Goal: Transaction & Acquisition: Book appointment/travel/reservation

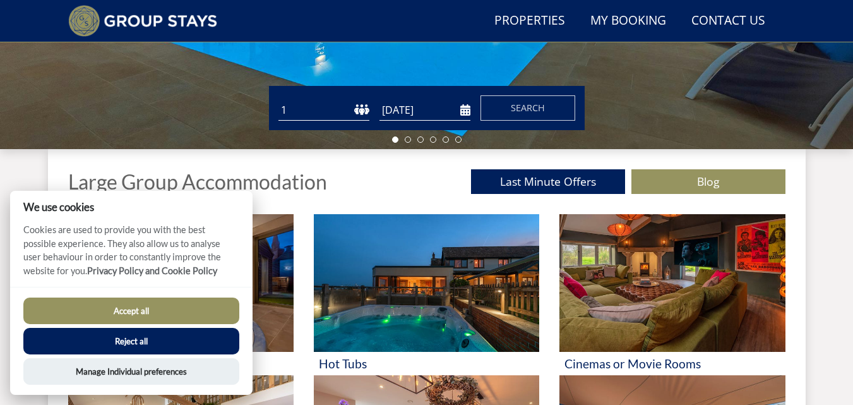
scroll to position [384, 0]
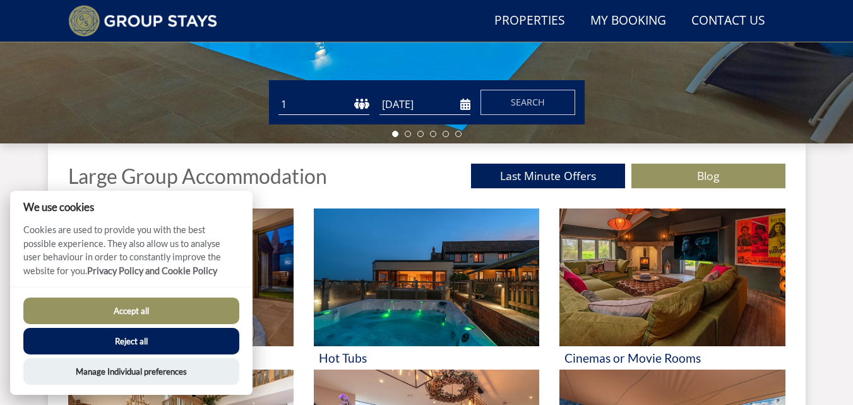
click at [470, 105] on input "[DATE]" at bounding box center [424, 104] width 91 height 21
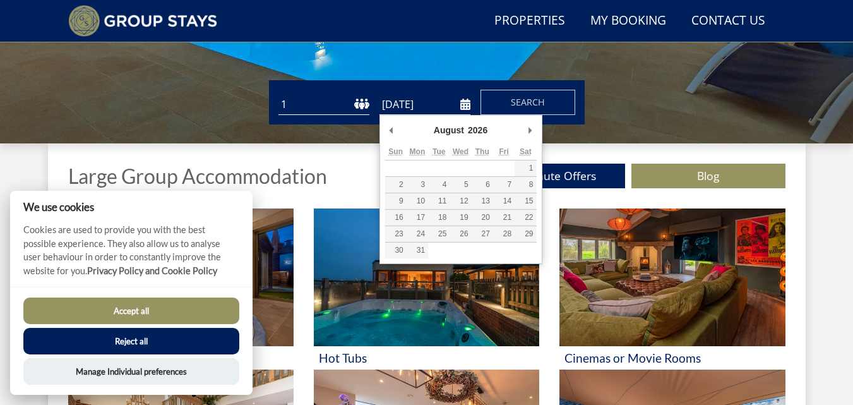
type input "[DATE]"
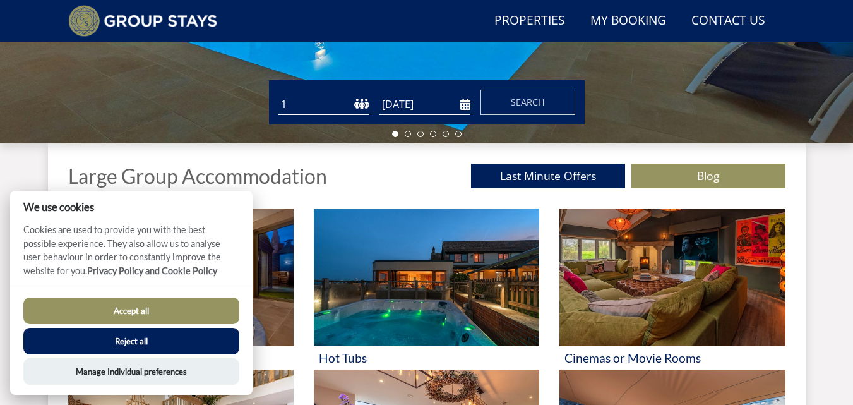
click at [362, 108] on select "1 2 3 4 5 6 7 8 9 10 11 12 13 14 15 16 17 18 19 20 21 22 23 24 25 26 27 28 29 3…" at bounding box center [323, 104] width 91 height 21
select select "11"
click at [278, 94] on select "1 2 3 4 5 6 7 8 9 10 11 12 13 14 15 16 17 18 19 20 21 22 23 24 25 26 27 28 29 3…" at bounding box center [323, 104] width 91 height 21
click at [512, 110] on button "Search" at bounding box center [528, 102] width 95 height 25
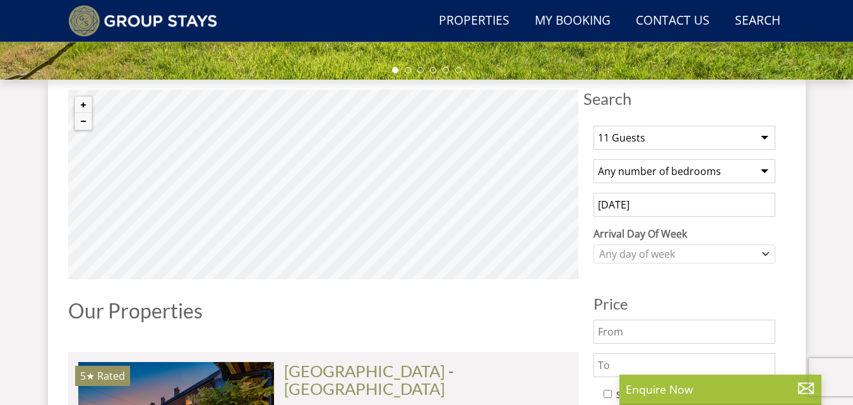
scroll to position [487, 0]
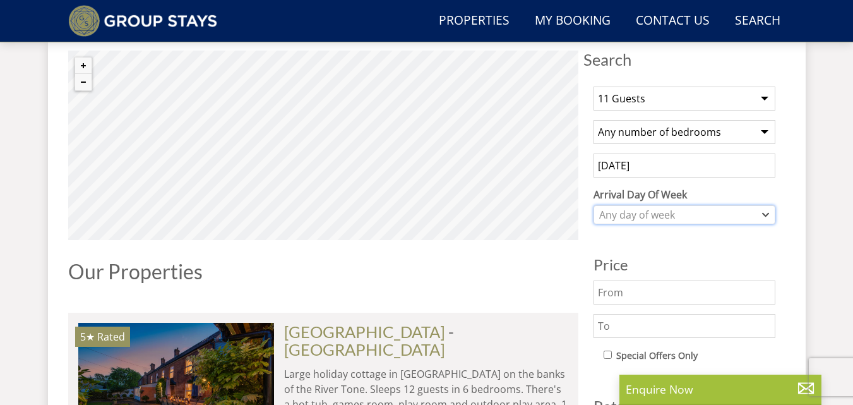
click at [657, 215] on div "Any day of week" at bounding box center [678, 215] width 164 height 14
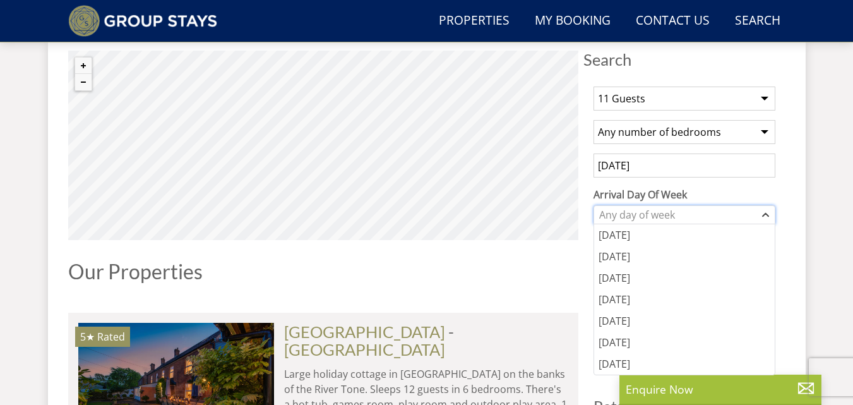
click at [657, 215] on div "Any day of week" at bounding box center [678, 215] width 164 height 14
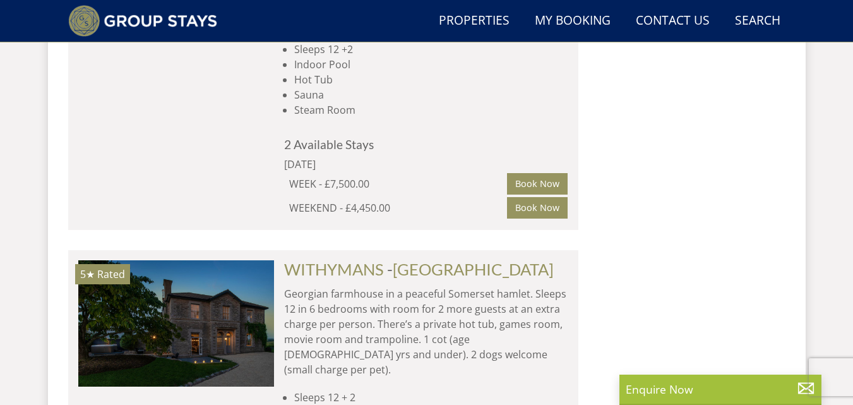
scroll to position [3957, 0]
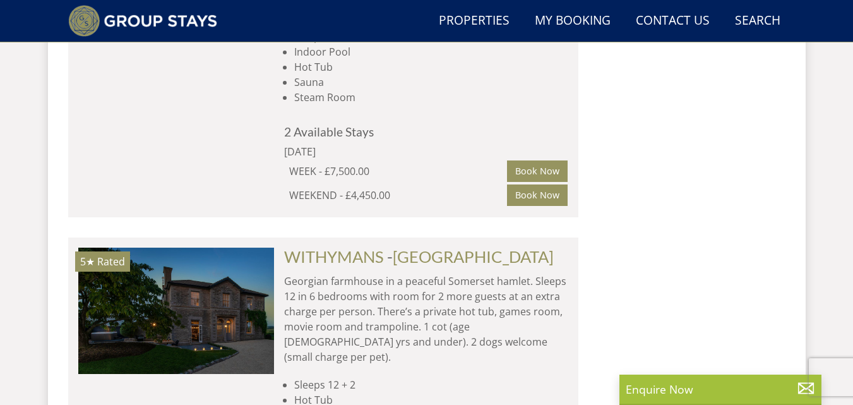
click at [157, 248] on img at bounding box center [176, 311] width 196 height 126
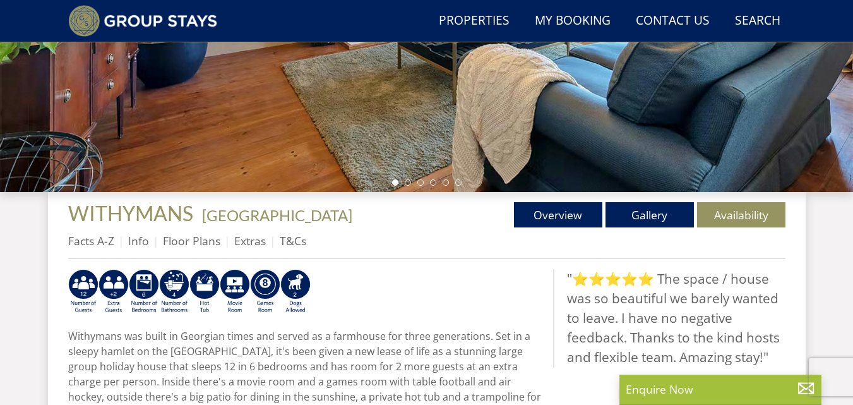
scroll to position [320, 0]
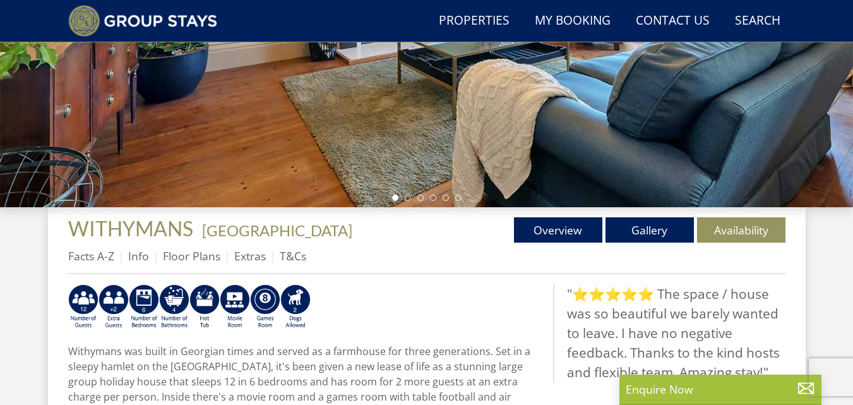
click at [642, 229] on link "Gallery" at bounding box center [650, 229] width 88 height 25
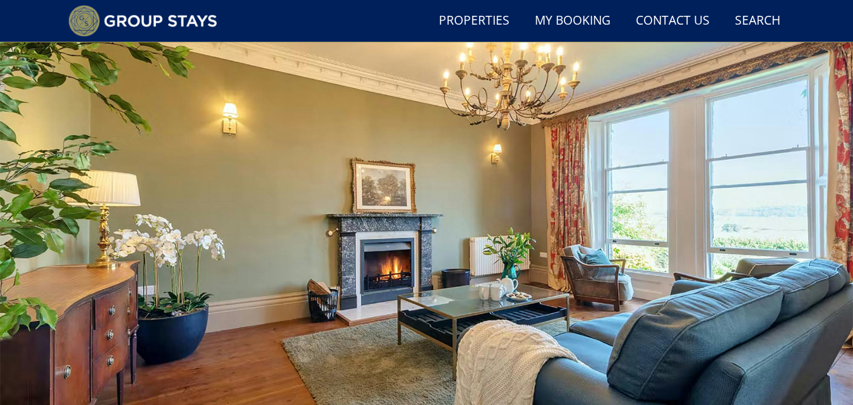
scroll to position [56, 0]
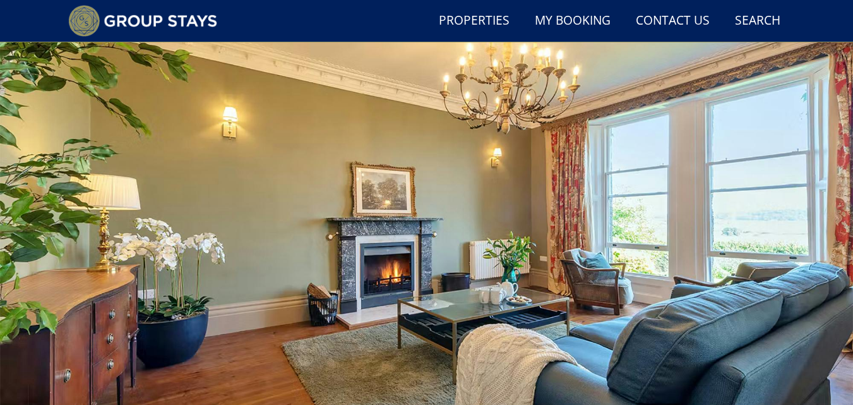
click at [812, 237] on div at bounding box center [426, 251] width 853 height 442
click at [813, 237] on div at bounding box center [426, 251] width 853 height 442
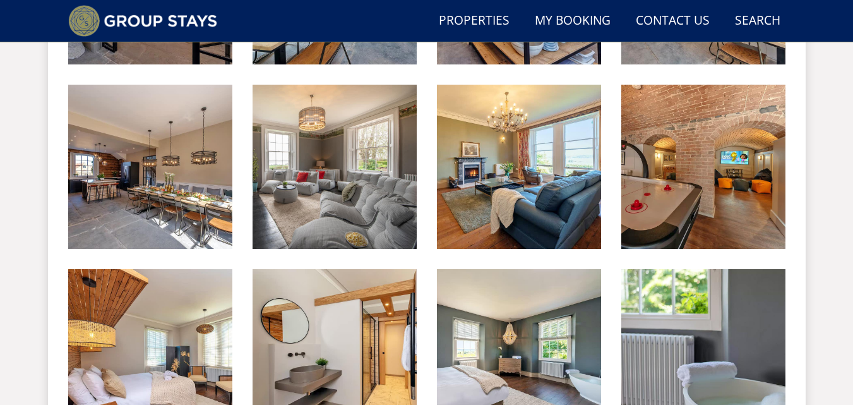
scroll to position [900, 0]
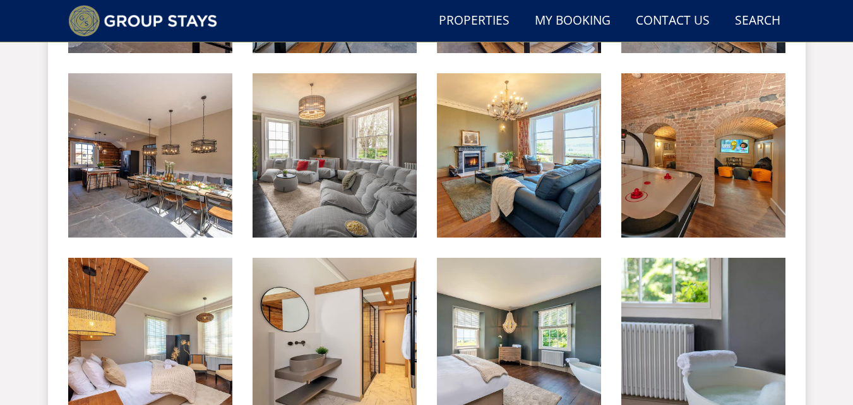
click at [305, 177] on img at bounding box center [335, 155] width 164 height 164
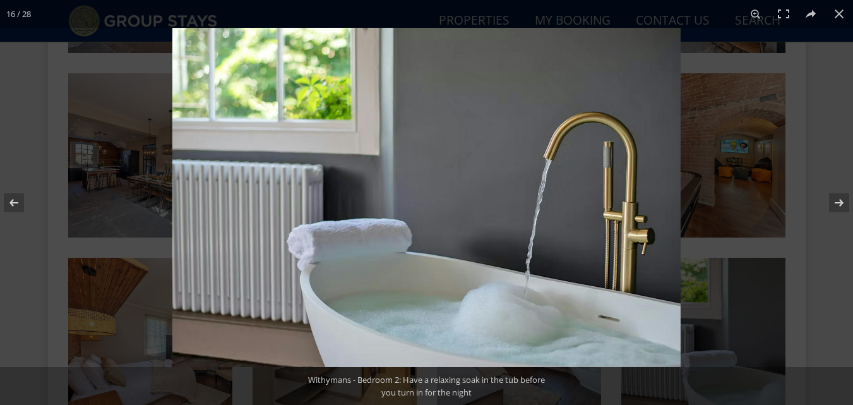
click at [836, 11] on button at bounding box center [839, 14] width 28 height 28
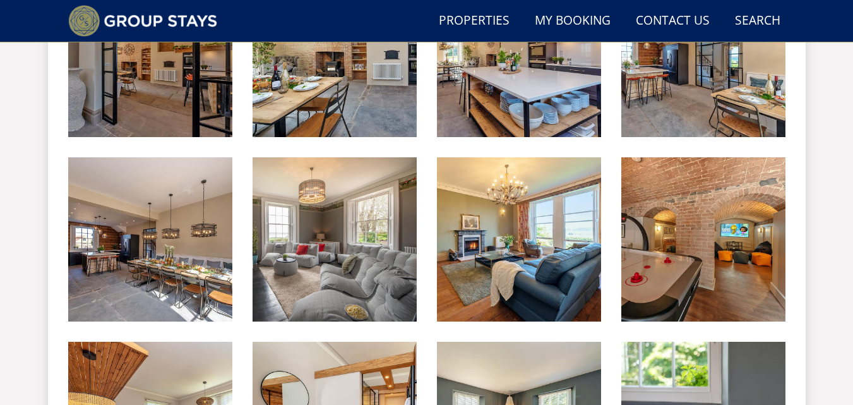
scroll to position [812, 0]
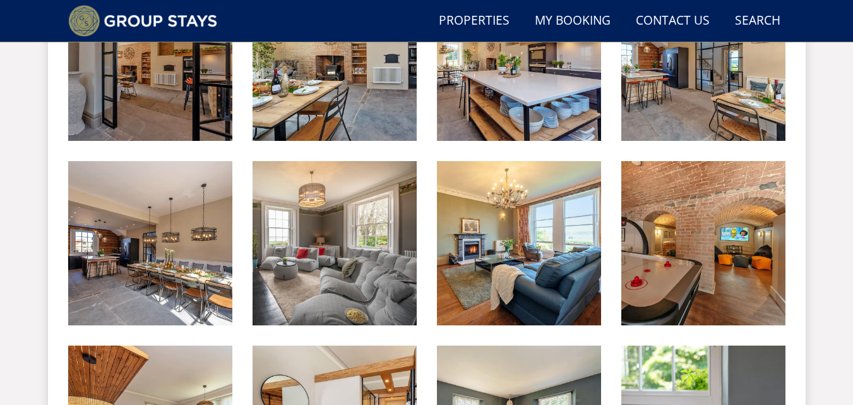
click at [712, 302] on img at bounding box center [703, 243] width 164 height 164
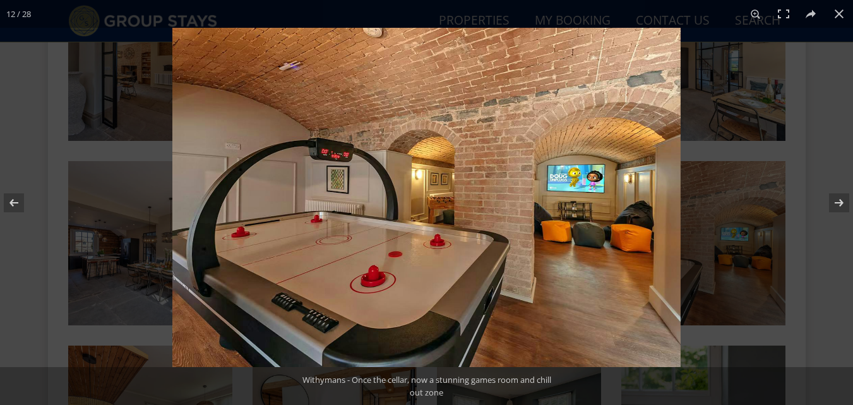
click at [834, 12] on button at bounding box center [839, 14] width 28 height 28
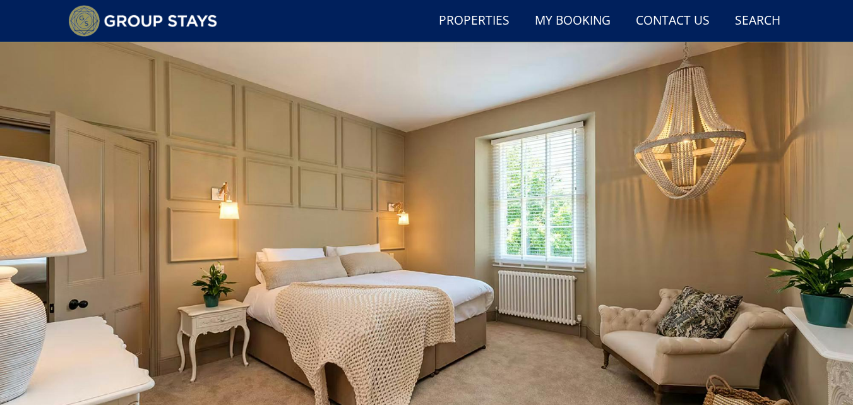
scroll to position [0, 0]
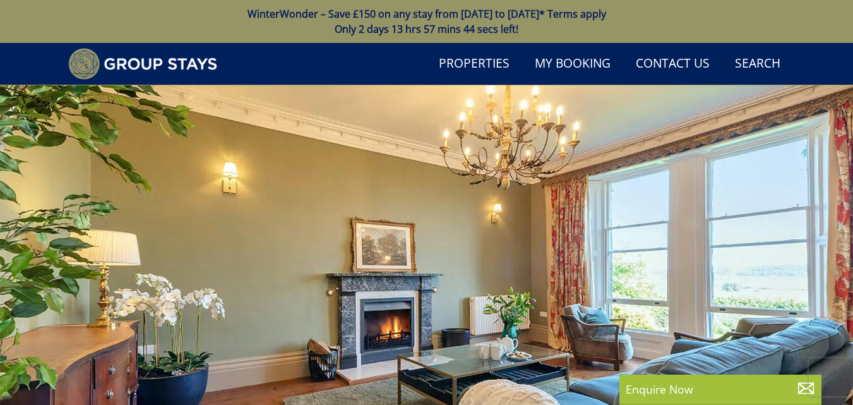
scroll to position [320, 0]
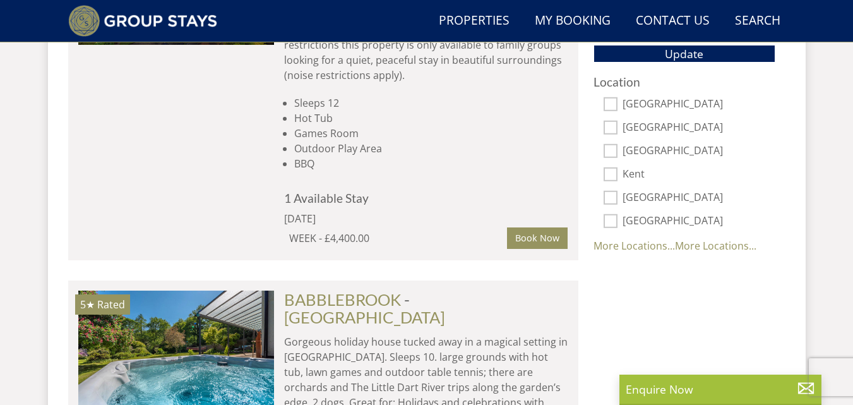
scroll to position [865, 0]
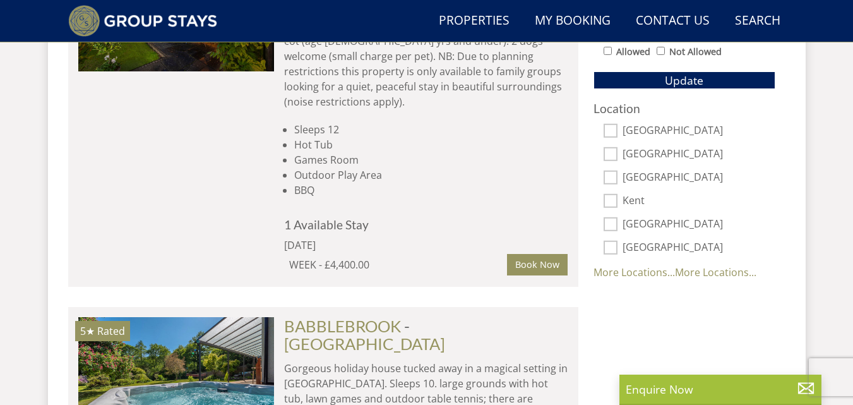
click at [612, 220] on input "[GEOGRAPHIC_DATA]" at bounding box center [611, 224] width 14 height 14
checkbox input "true"
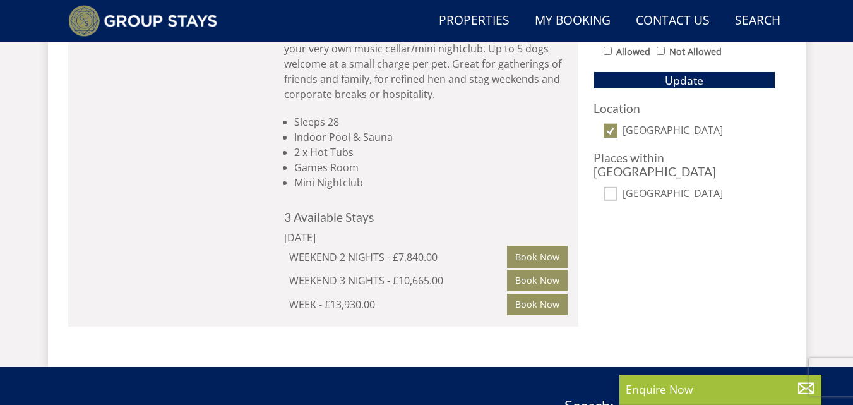
click at [611, 127] on input "[GEOGRAPHIC_DATA]" at bounding box center [611, 131] width 14 height 14
checkbox input "false"
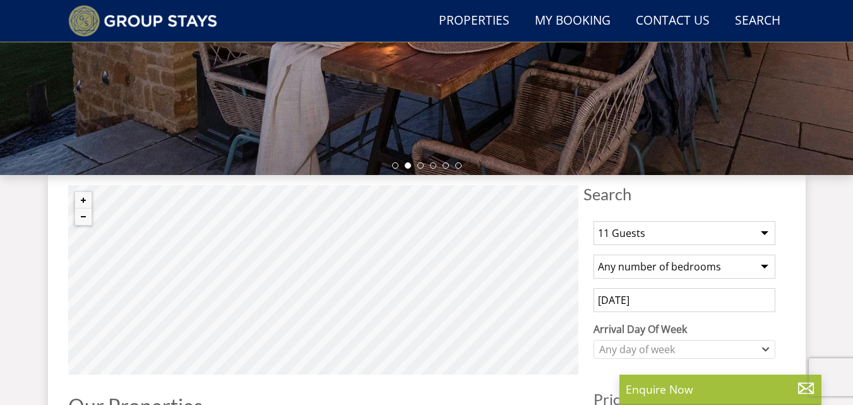
scroll to position [0, 0]
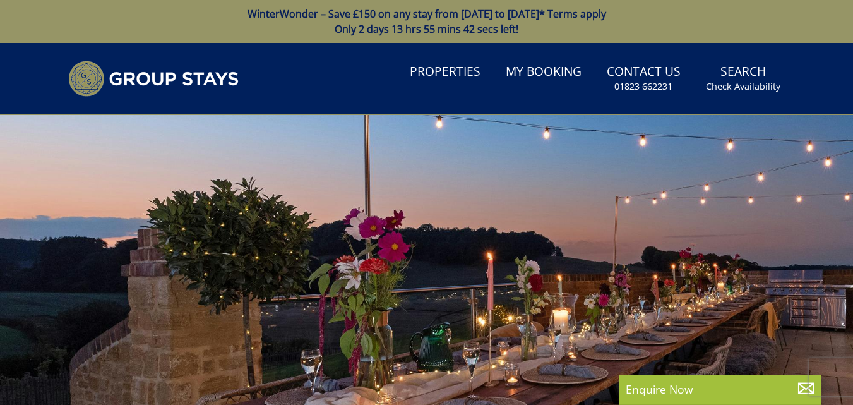
click at [460, 76] on link "Properties" at bounding box center [445, 72] width 81 height 28
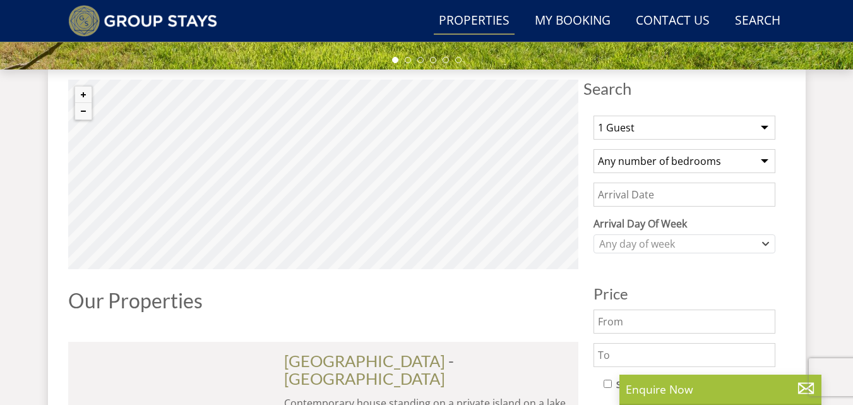
scroll to position [479, 0]
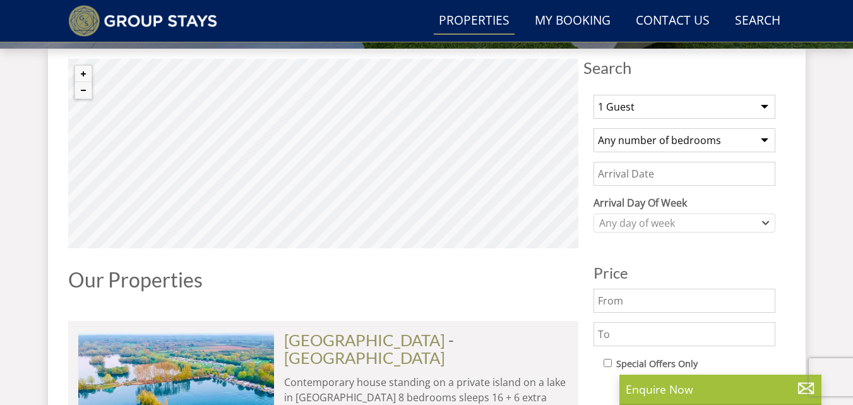
click at [736, 110] on select "1 Guest 2 Guests 3 Guests 4 Guests 5 Guests 6 Guests 7 Guests 8 Guests 9 Guests…" at bounding box center [685, 107] width 182 height 24
select select "11"
click at [594, 95] on select "1 Guest 2 Guests 3 Guests 4 Guests 5 Guests 6 Guests 7 Guests 8 Guests 9 Guests…" at bounding box center [685, 107] width 182 height 24
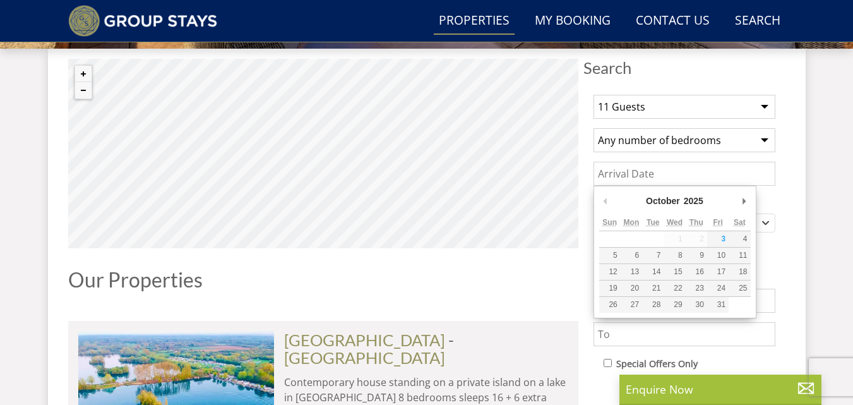
click at [672, 170] on input "Date" at bounding box center [685, 174] width 182 height 24
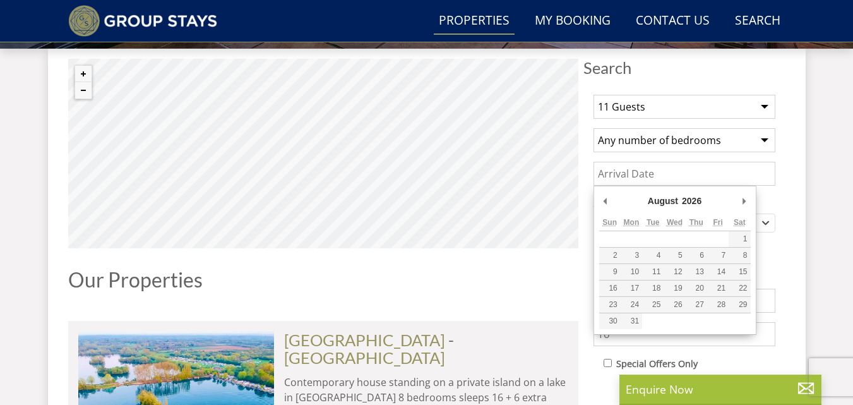
type input "[DATE]"
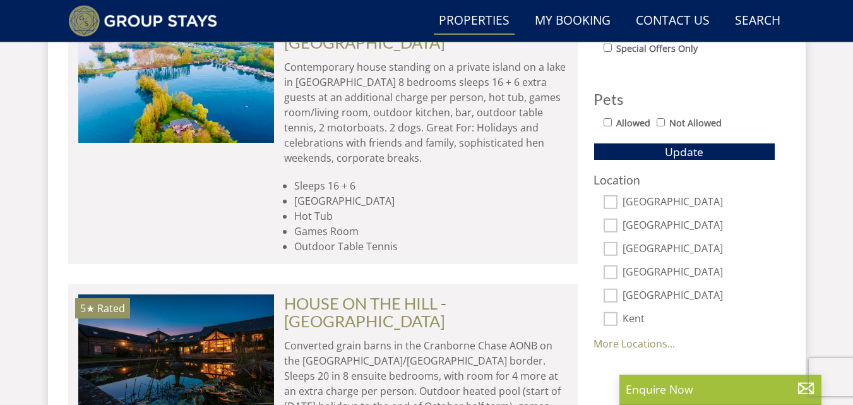
scroll to position [804, 0]
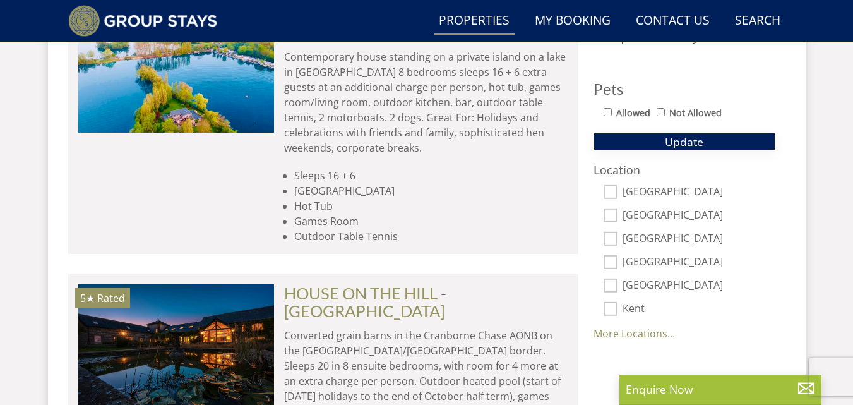
click at [721, 139] on button "Update" at bounding box center [685, 142] width 182 height 18
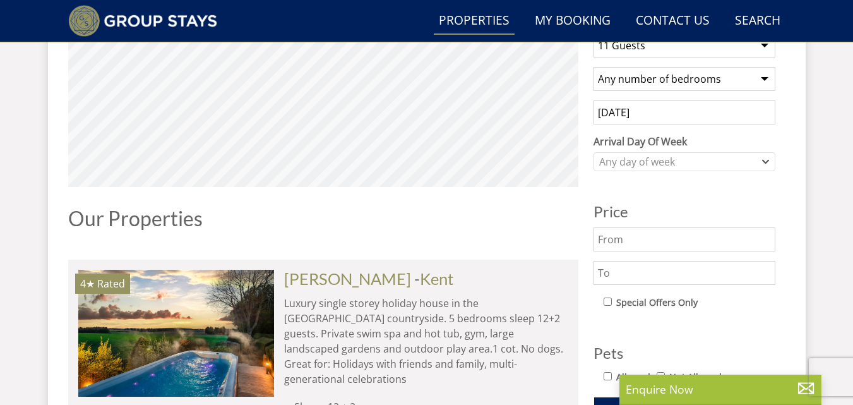
scroll to position [570, 0]
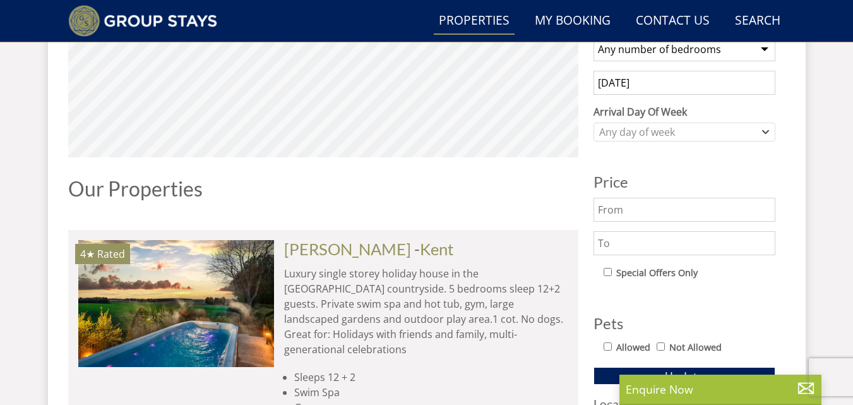
click at [660, 242] on input "text" at bounding box center [685, 243] width 182 height 24
click at [594, 367] on button "Update" at bounding box center [685, 376] width 182 height 18
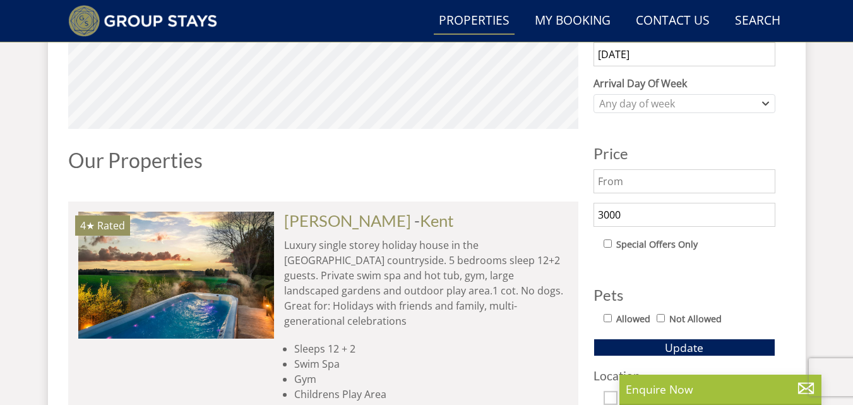
scroll to position [591, 0]
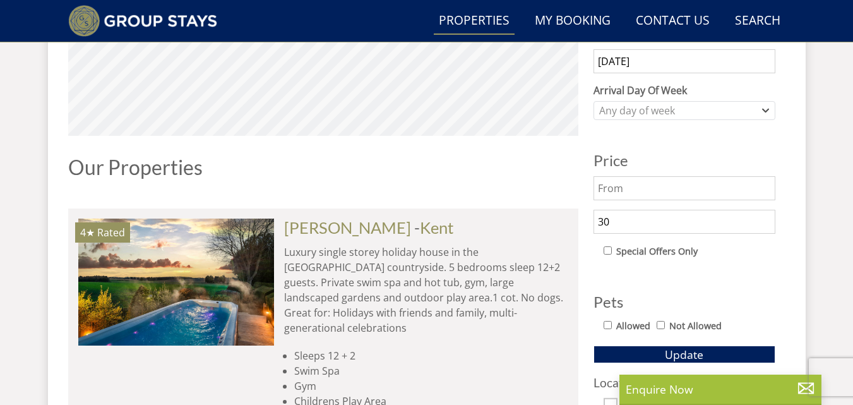
type input "3"
type input "3500"
click at [594, 345] on button "Update" at bounding box center [685, 354] width 182 height 18
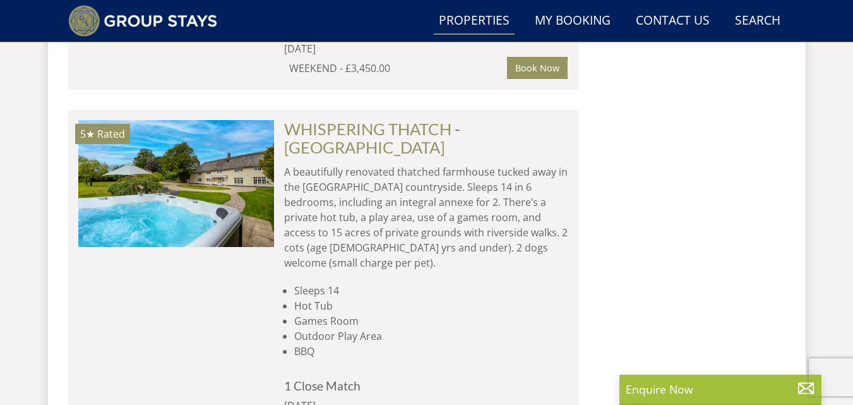
scroll to position [1798, 0]
